Goal: Obtain resource: Download file/media

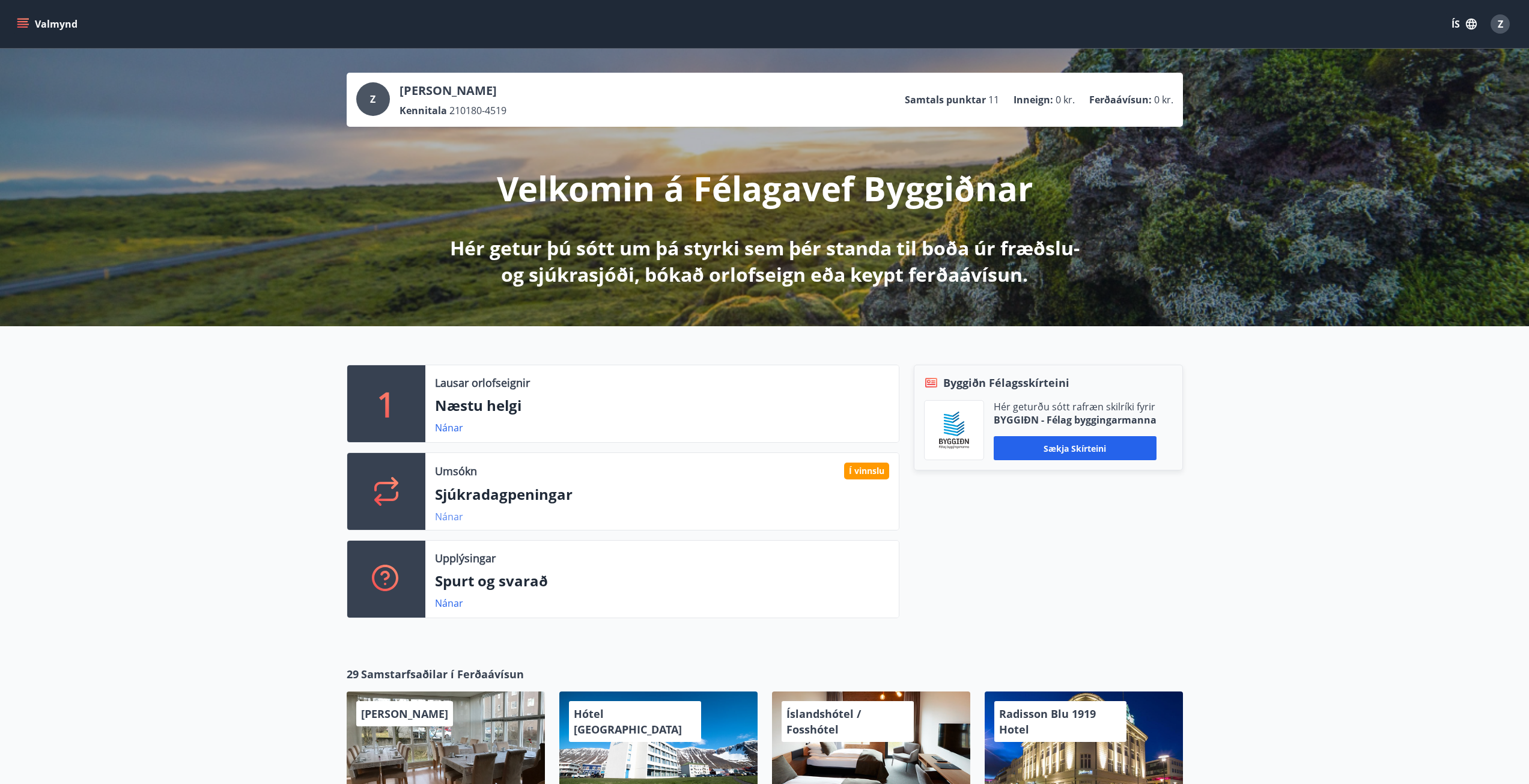
click at [448, 511] on link "Nánar" at bounding box center [449, 517] width 28 height 13
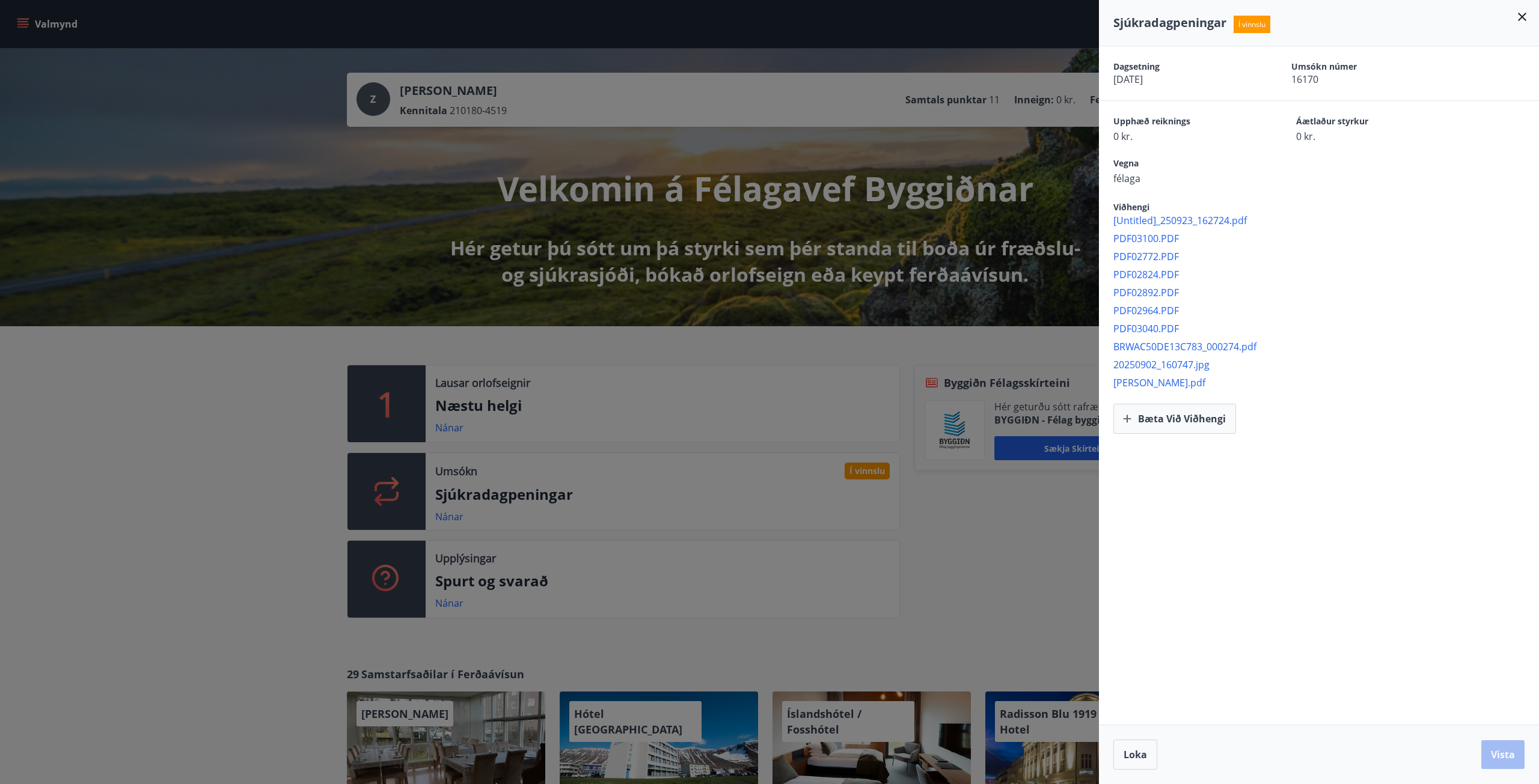
click at [1156, 221] on span "[Untitled]_250923_162724.pdf" at bounding box center [1326, 221] width 426 height 13
click at [1168, 234] on span "PDF03100.PDF" at bounding box center [1326, 239] width 426 height 13
click at [1136, 344] on span "BRWAC50DE13C783_000274.pdf" at bounding box center [1326, 347] width 426 height 13
click at [1152, 364] on span "20250902_160747.jpg" at bounding box center [1326, 365] width 426 height 13
click at [1156, 379] on span "[PERSON_NAME].pdf" at bounding box center [1326, 383] width 426 height 13
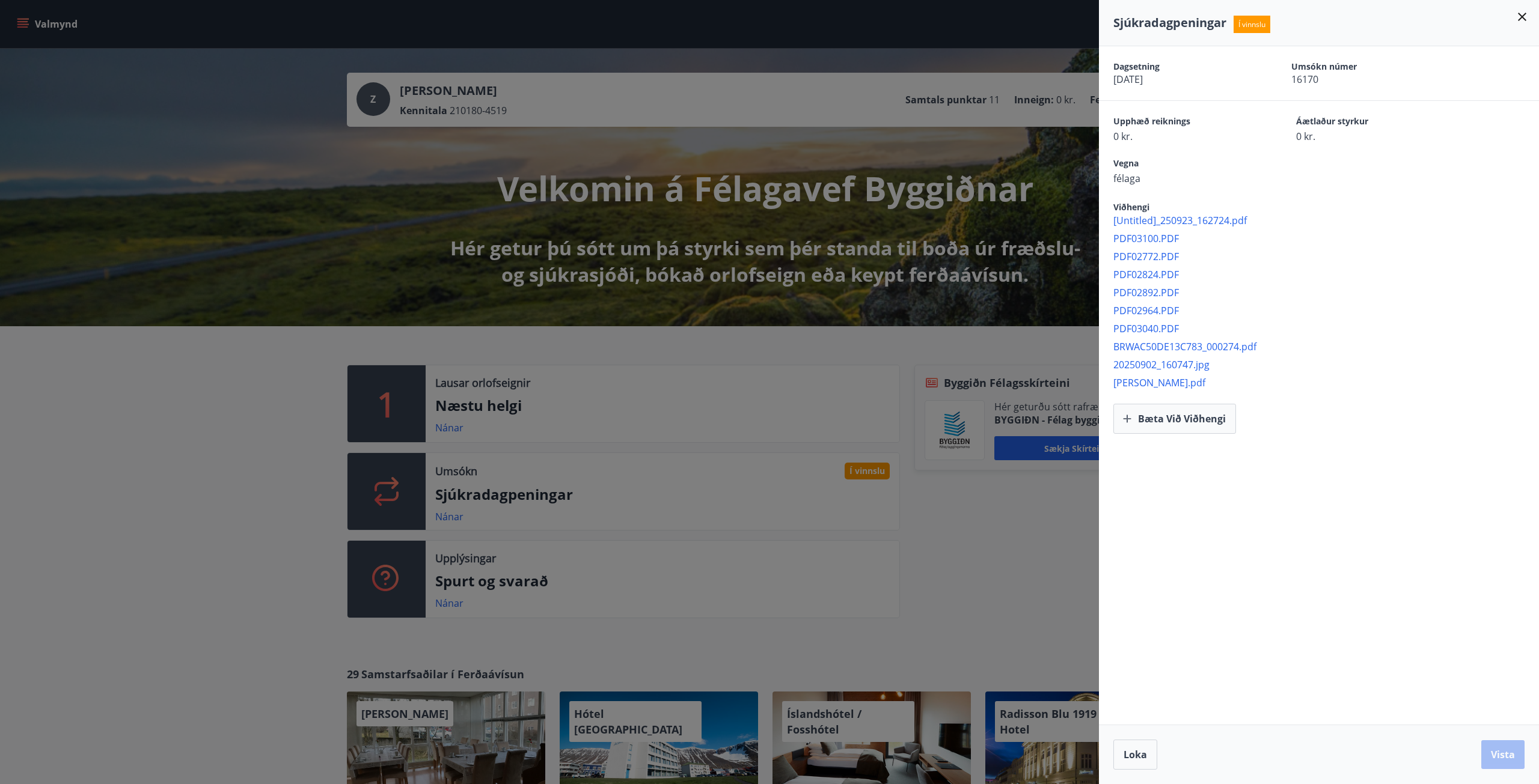
click at [1517, 16] on icon at bounding box center [1522, 16] width 14 height 14
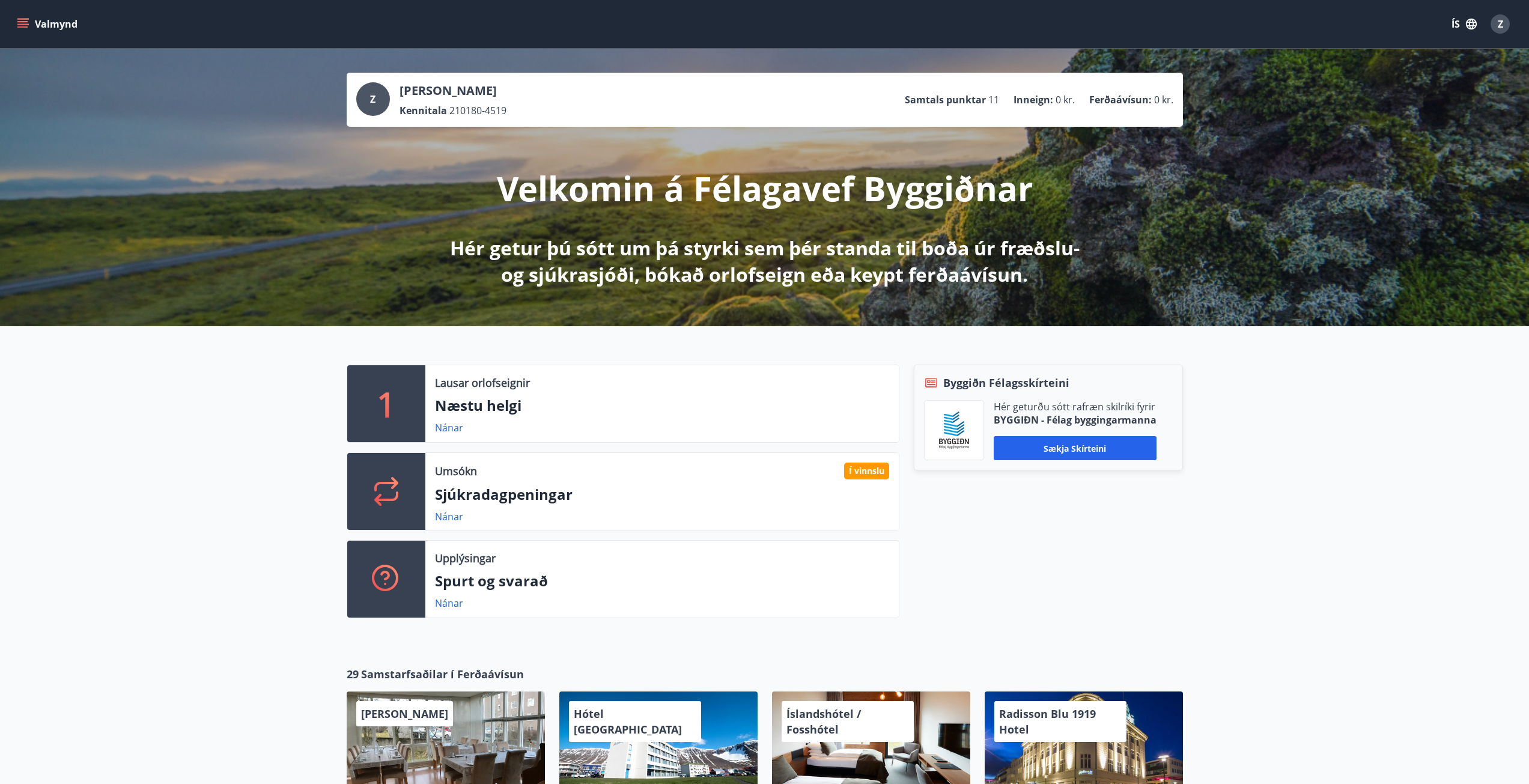
click at [1294, 509] on div "1 Lausar orlofseignir Næstu helgi Nánar Umsókn Í vinnslu Sjúkradagpeningar Nána…" at bounding box center [764, 486] width 1529 height 321
